Goal: Use online tool/utility: Utilize a website feature to perform a specific function

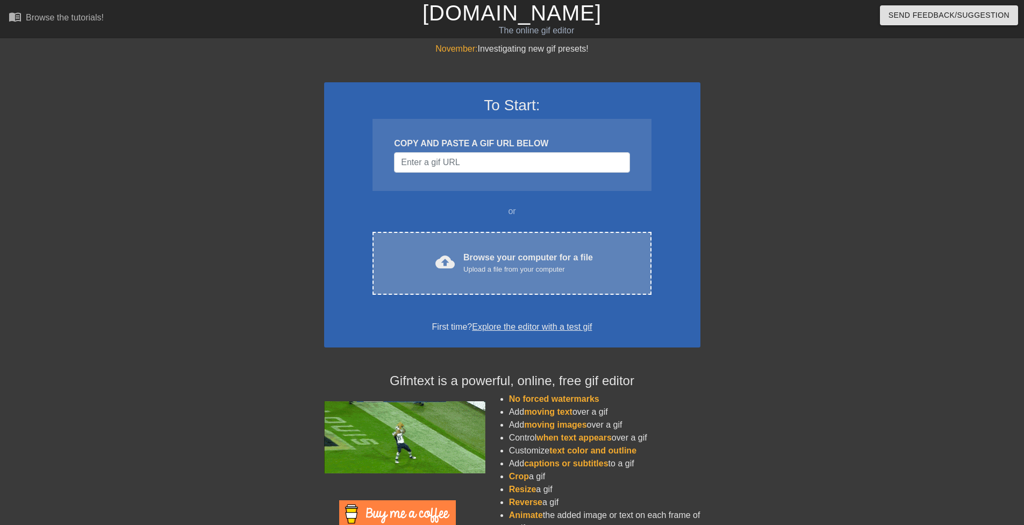
click at [469, 243] on div "cloud_upload Browse your computer for a file Upload a file from your computer C…" at bounding box center [511, 263] width 278 height 63
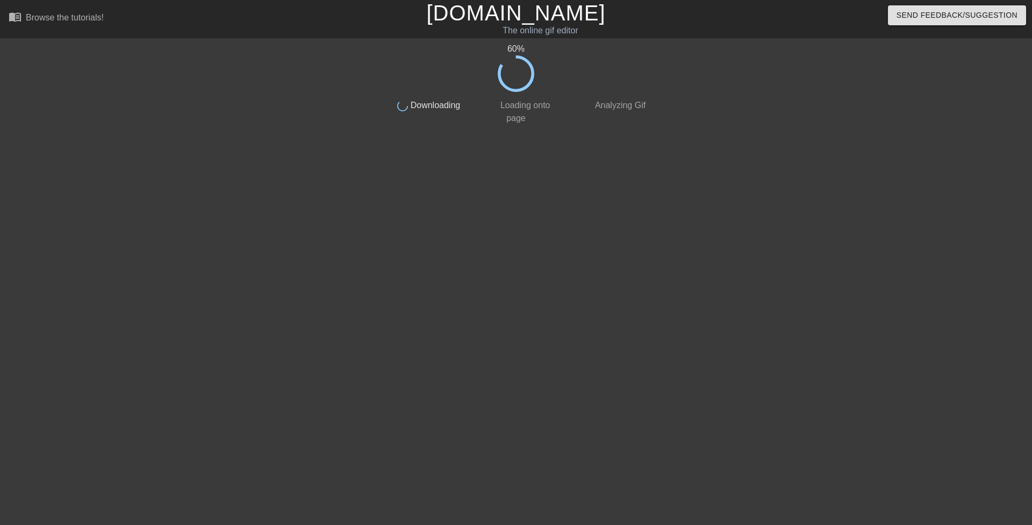
drag, startPoint x: 538, startPoint y: 306, endPoint x: 480, endPoint y: 281, distance: 63.3
click at [480, 281] on div "60 % done Downloading done Loading onto page done Analyzing Gif" at bounding box center [516, 203] width 270 height 322
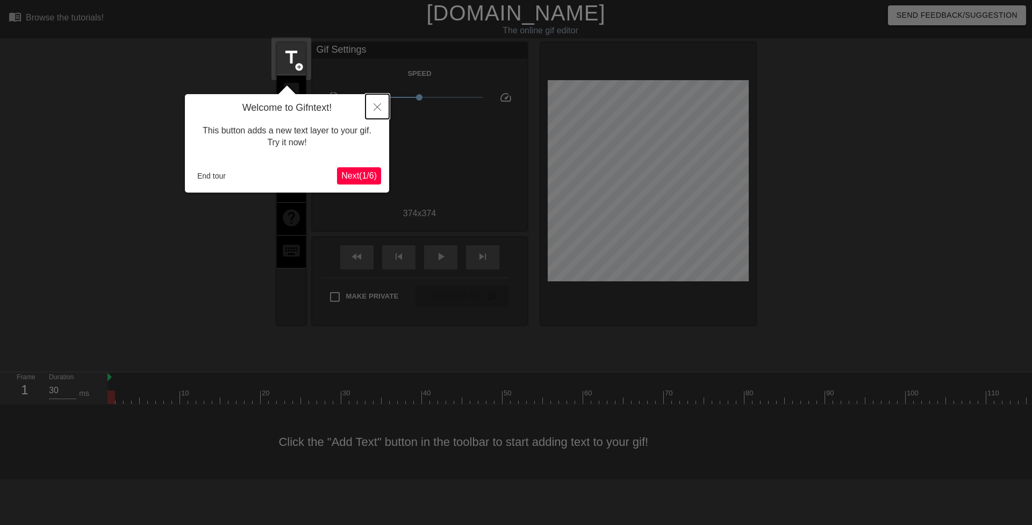
click at [381, 104] on button "Close" at bounding box center [377, 106] width 24 height 25
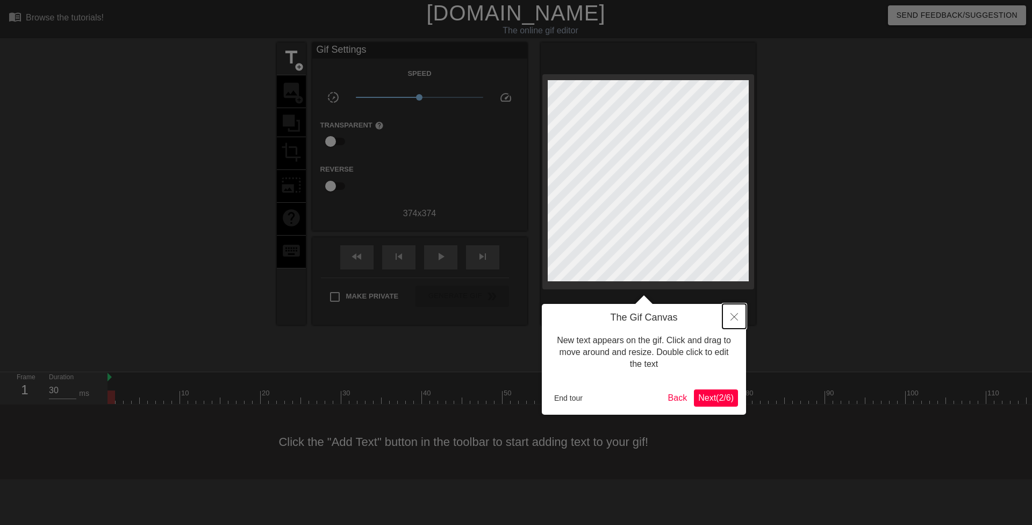
click at [737, 317] on icon "Close" at bounding box center [734, 317] width 8 height 8
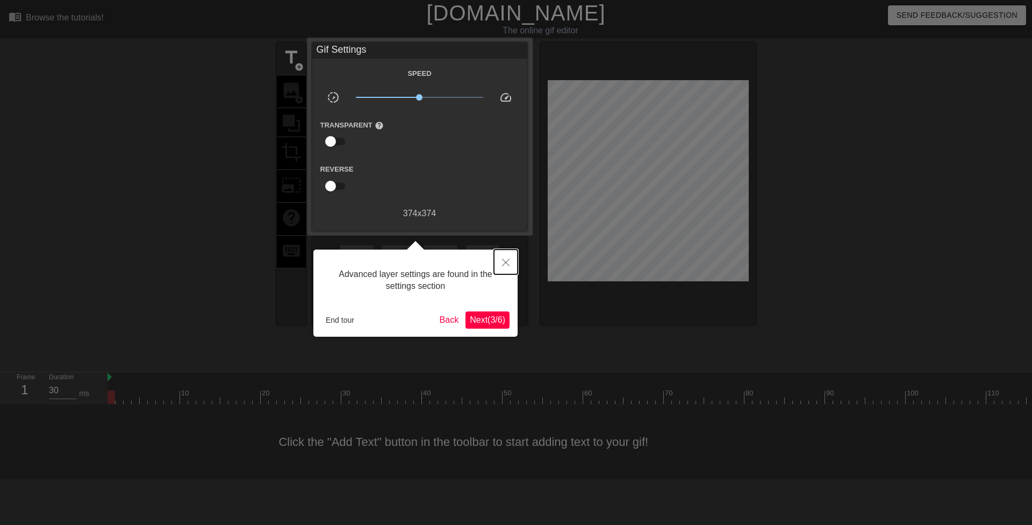
click at [506, 266] on icon "Close" at bounding box center [506, 262] width 8 height 8
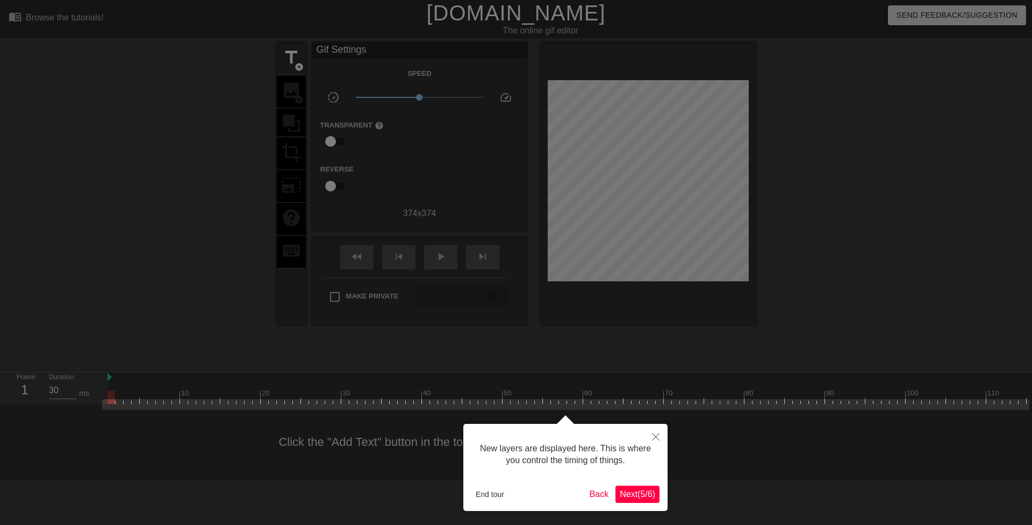
scroll to position [9, 0]
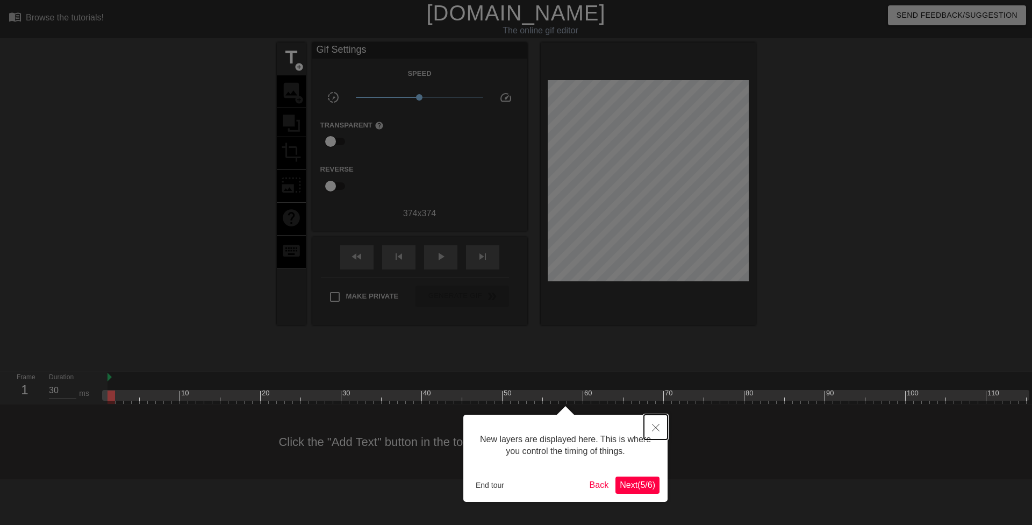
click at [650, 433] on button "Close" at bounding box center [656, 426] width 24 height 25
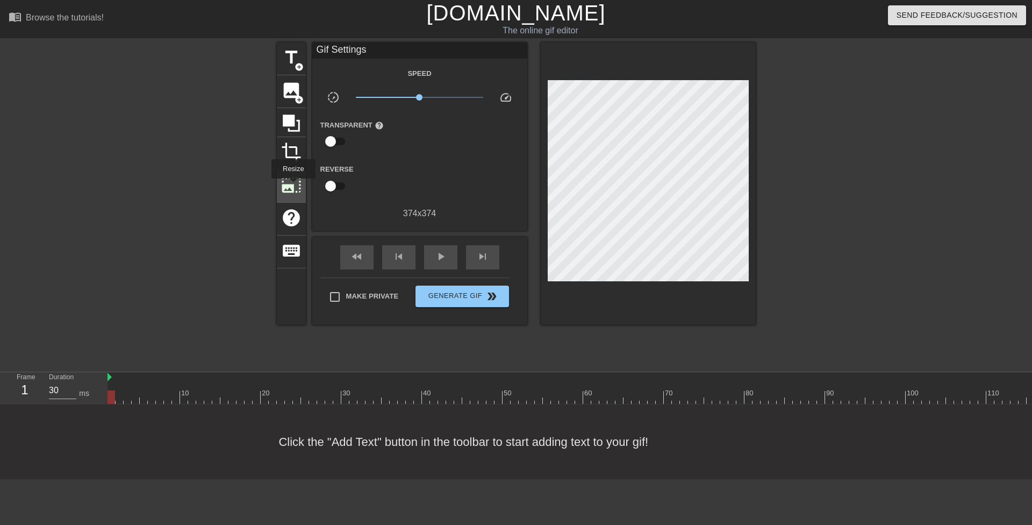
click at [292, 186] on span "photo_size_select_large" at bounding box center [291, 185] width 20 height 20
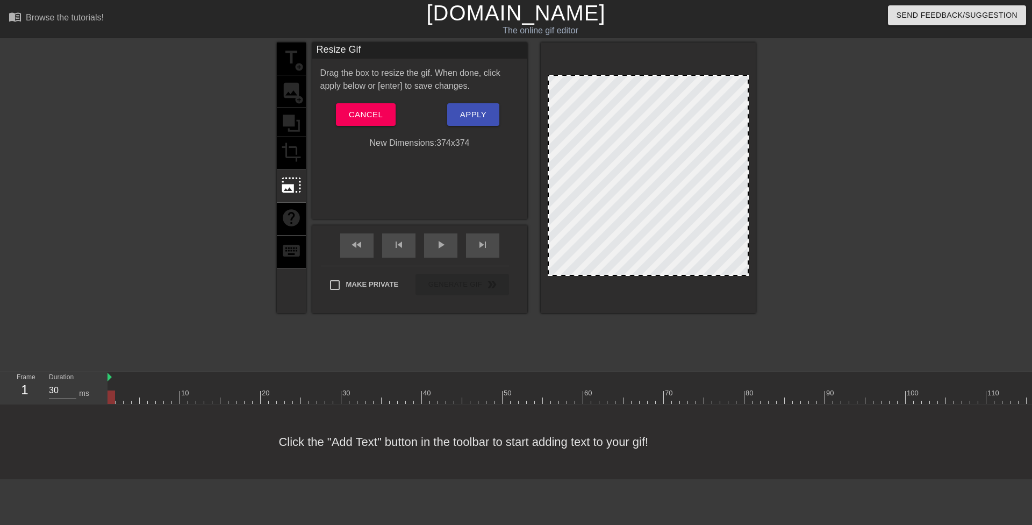
click at [461, 142] on div "New Dimensions: 374 x 374" at bounding box center [419, 143] width 215 height 13
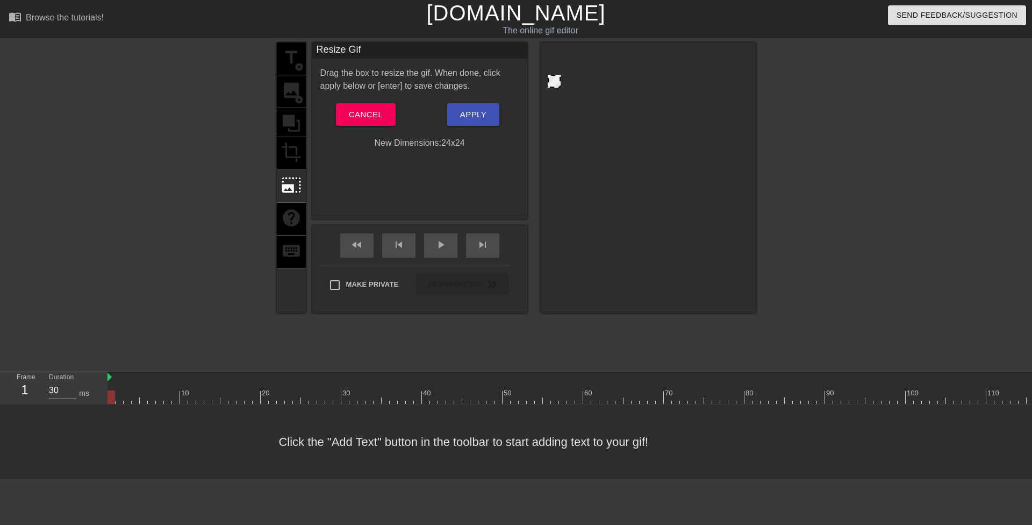
click at [598, 86] on div at bounding box center [648, 175] width 201 height 201
click at [478, 111] on span "Apply" at bounding box center [473, 114] width 26 height 14
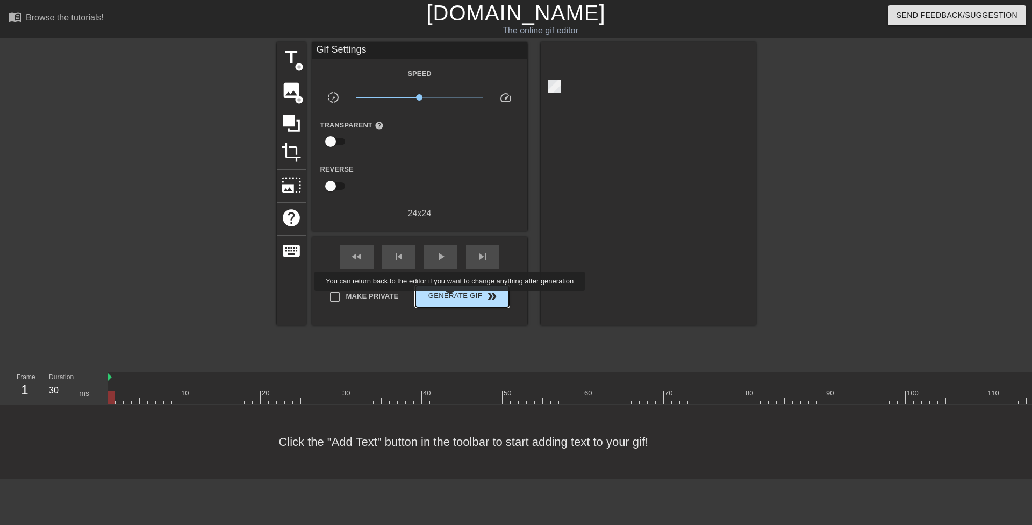
click at [451, 298] on span "Generate Gif double_arrow" at bounding box center [462, 296] width 84 height 13
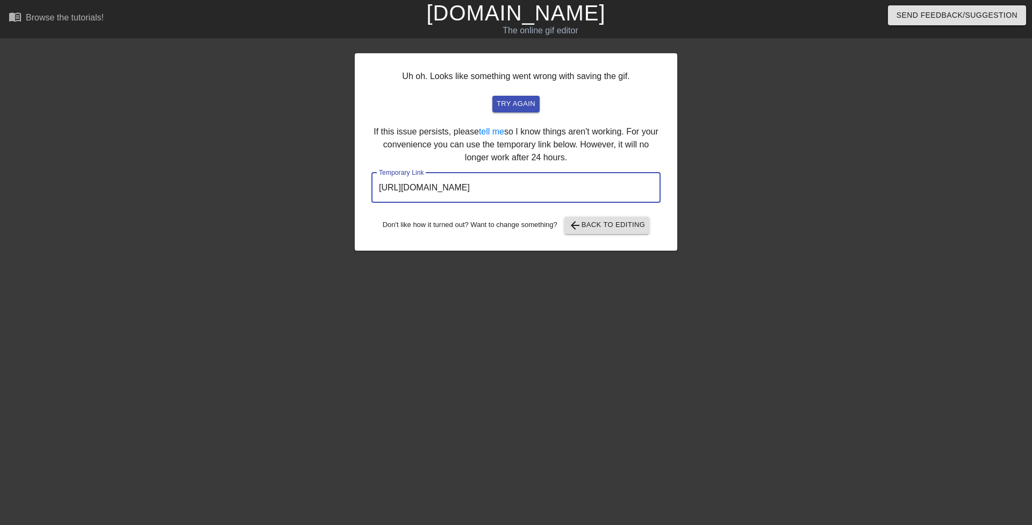
drag, startPoint x: 609, startPoint y: 186, endPoint x: 393, endPoint y: 195, distance: 216.2
click at [355, 195] on div "Uh oh. Looks like something went wrong with saving the gif. try again If this i…" at bounding box center [516, 151] width 322 height 197
